Goal: Task Accomplishment & Management: Use online tool/utility

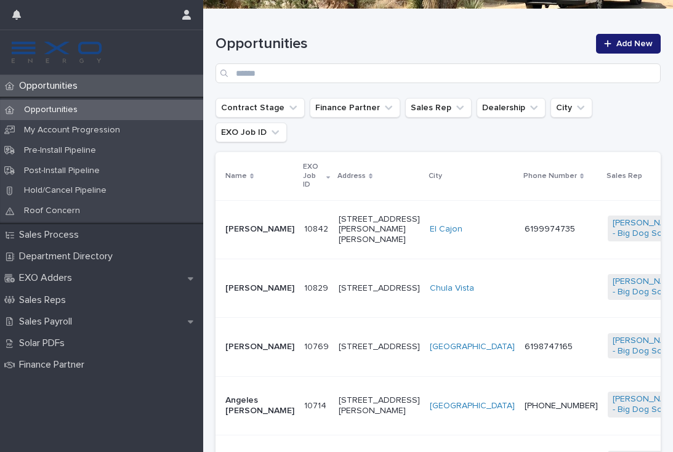
scroll to position [190, 0]
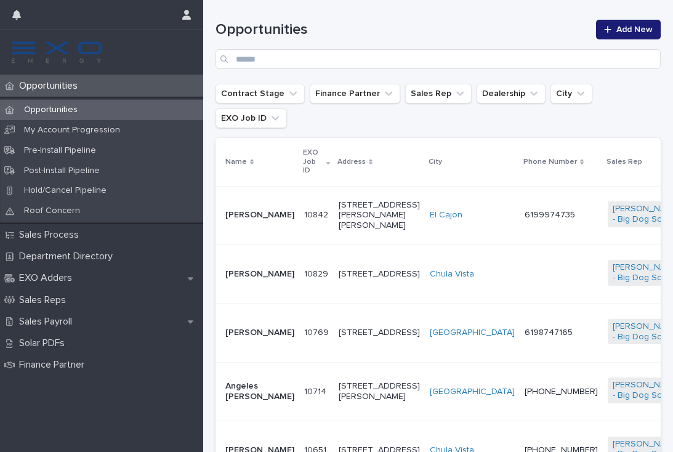
click at [519, 262] on td at bounding box center [560, 273] width 83 height 58
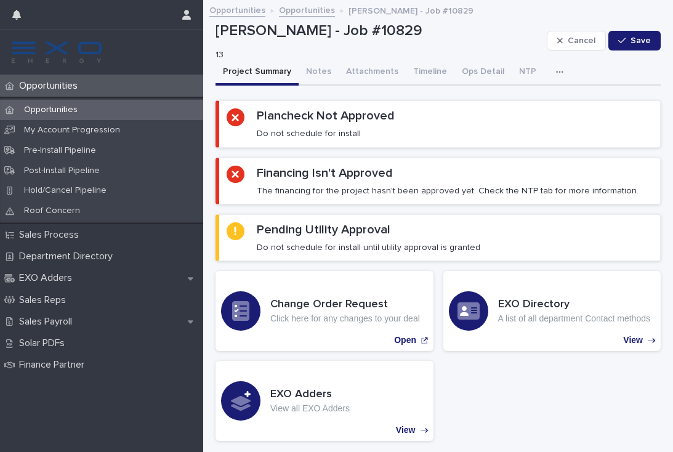
scroll to position [-6, 0]
click at [67, 79] on div "Opportunities" at bounding box center [101, 86] width 203 height 22
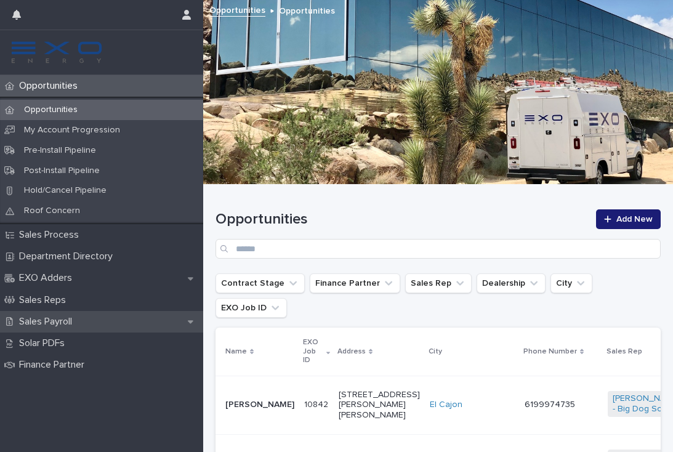
click at [70, 324] on div "Sales Payroll" at bounding box center [101, 322] width 203 height 22
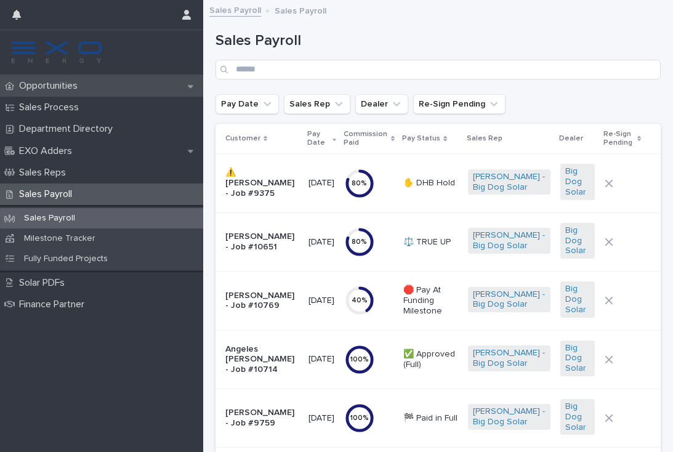
click at [64, 88] on p "Opportunities" at bounding box center [50, 86] width 73 height 12
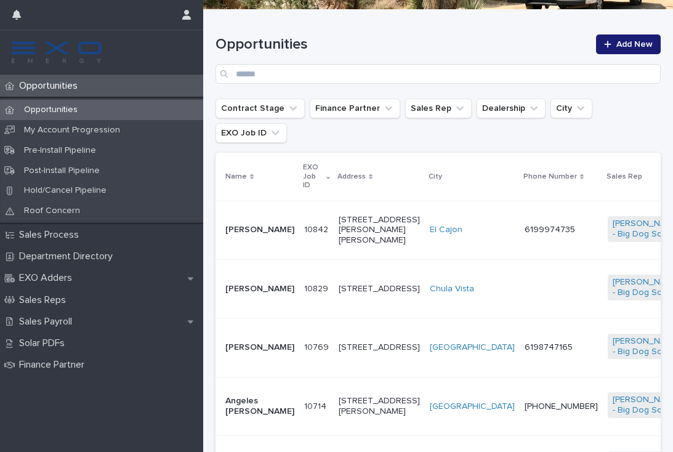
scroll to position [182, 0]
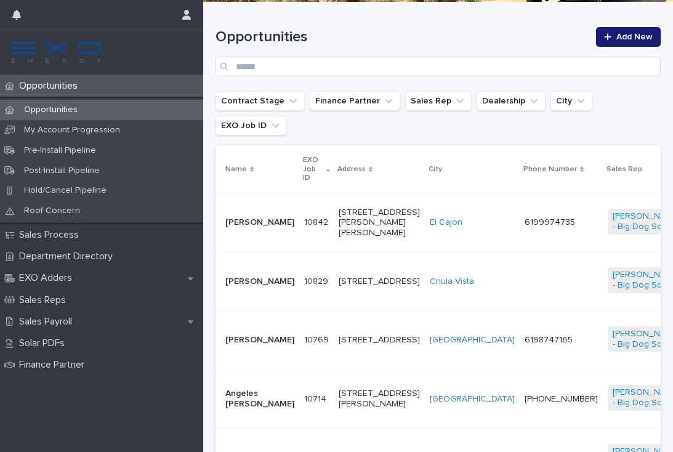
click at [519, 347] on td "6198747165" at bounding box center [560, 340] width 83 height 58
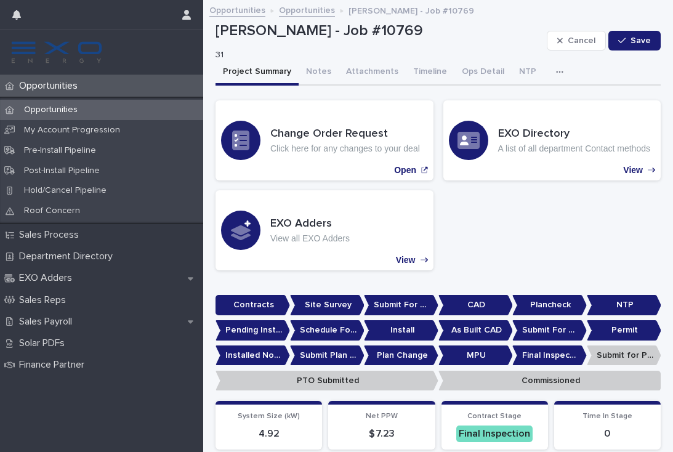
click at [57, 82] on p "Opportunities" at bounding box center [50, 86] width 73 height 12
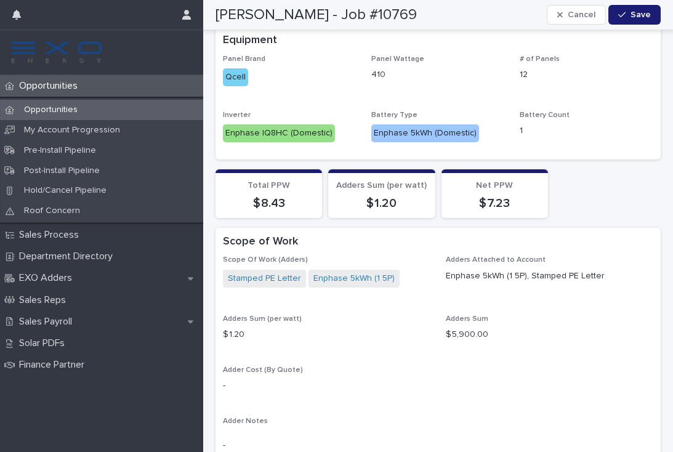
scroll to position [977, 0]
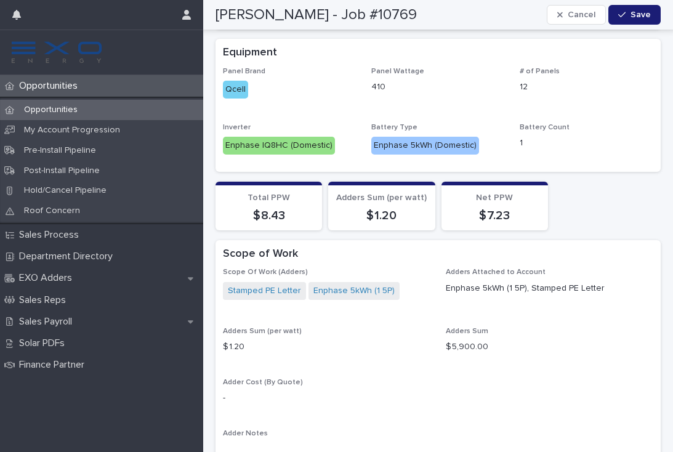
click at [80, 91] on p "Opportunities" at bounding box center [50, 86] width 73 height 12
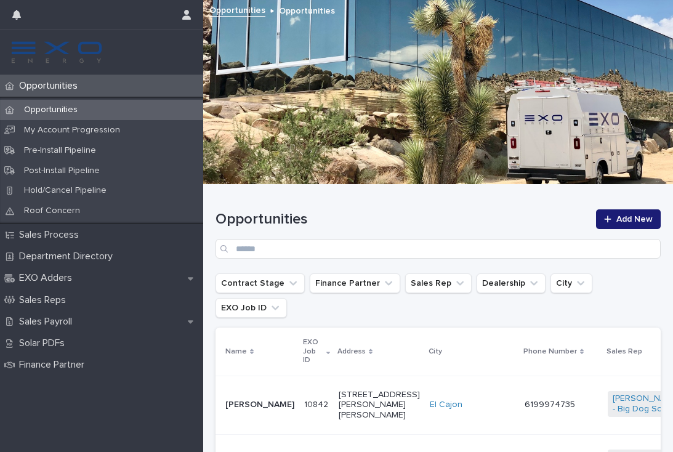
click at [58, 81] on html "Opportunities Opportunities My Account Progression Pre-Install Pipeline Post-In…" at bounding box center [336, 226] width 673 height 452
click at [58, 82] on p "Opportunities" at bounding box center [50, 86] width 73 height 12
click at [58, 81] on html "Opportunities Opportunities My Account Progression Pre-Install Pipeline Post-In…" at bounding box center [336, 226] width 673 height 452
click at [58, 82] on p "Opportunities" at bounding box center [50, 86] width 73 height 12
click at [66, 112] on p "Opportunities" at bounding box center [50, 110] width 73 height 10
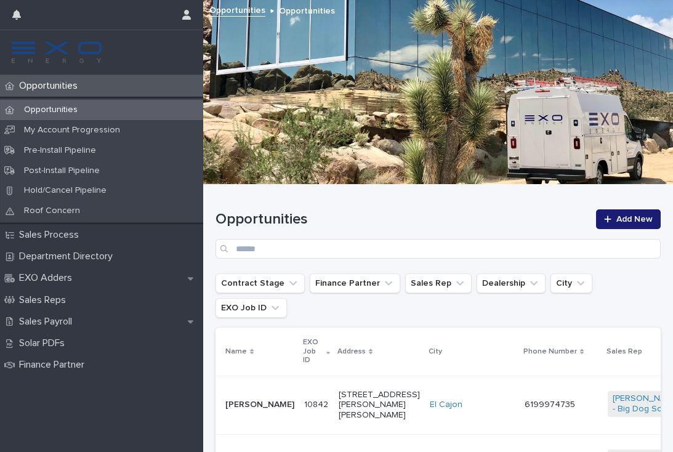
click at [66, 112] on p "Opportunities" at bounding box center [50, 110] width 73 height 10
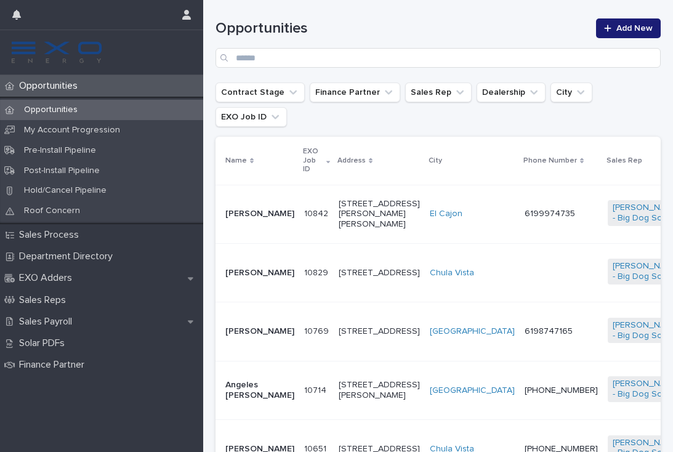
scroll to position [191, 0]
click at [276, 337] on td "[PERSON_NAME]" at bounding box center [257, 331] width 84 height 58
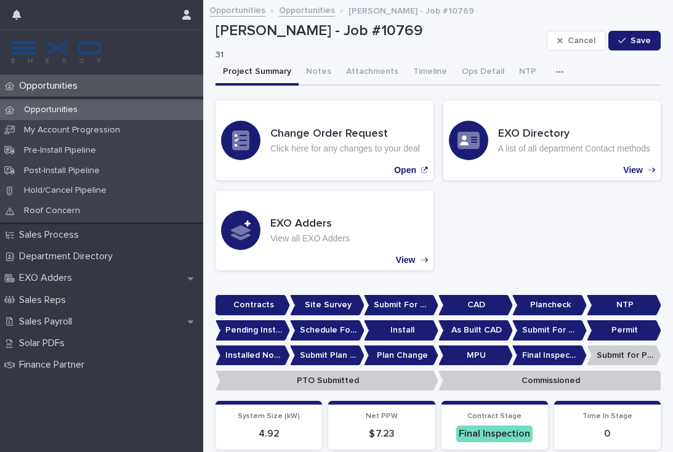
click at [548, 79] on button "button" at bounding box center [561, 72] width 27 height 25
click at [525, 102] on button "Activity" at bounding box center [516, 104] width 81 height 18
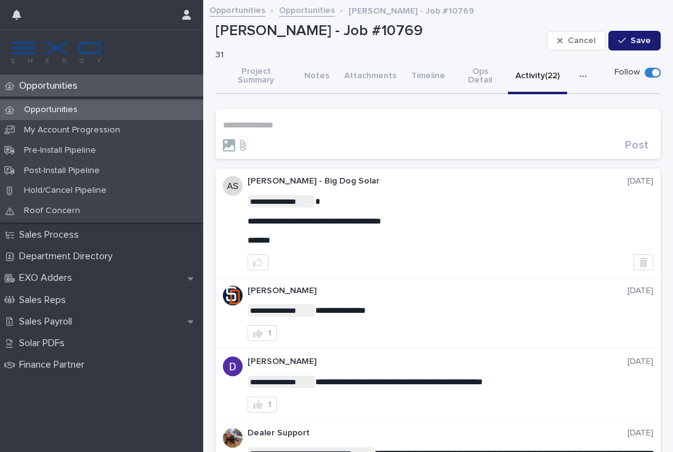
click at [263, 120] on p "**********" at bounding box center [438, 125] width 430 height 10
click at [281, 161] on span "NTP Department" at bounding box center [260, 161] width 69 height 9
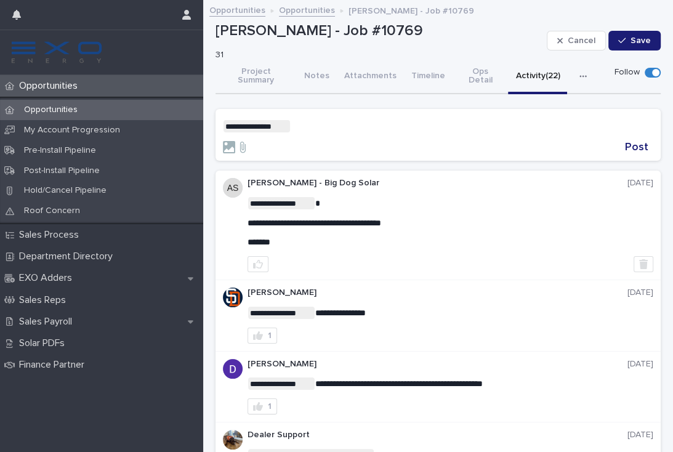
click at [338, 120] on p "**********" at bounding box center [438, 126] width 430 height 12
click at [338, 132] on span "Dealer Support" at bounding box center [327, 133] width 62 height 9
click at [409, 120] on p "**********" at bounding box center [438, 126] width 430 height 12
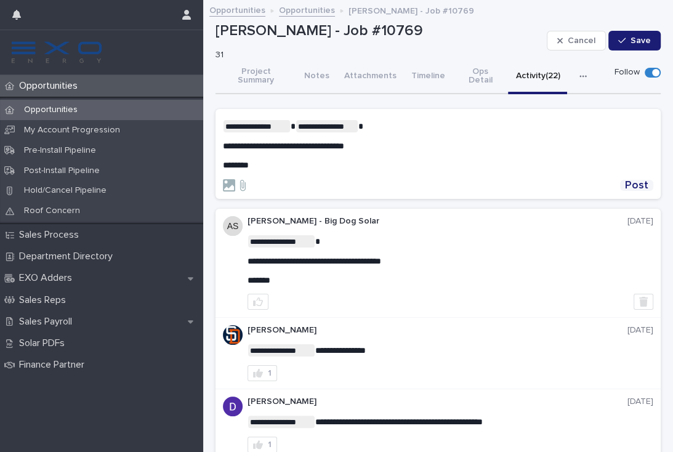
click at [643, 180] on span "Post" at bounding box center [636, 185] width 23 height 11
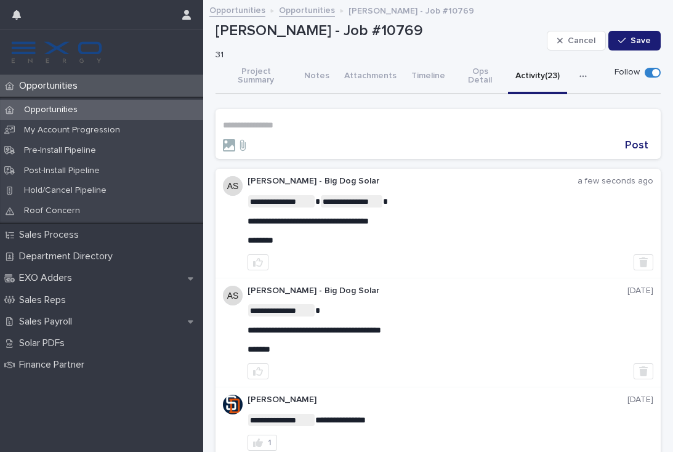
click at [54, 90] on p "Opportunities" at bounding box center [50, 86] width 73 height 12
